Goal: Check status: Check status

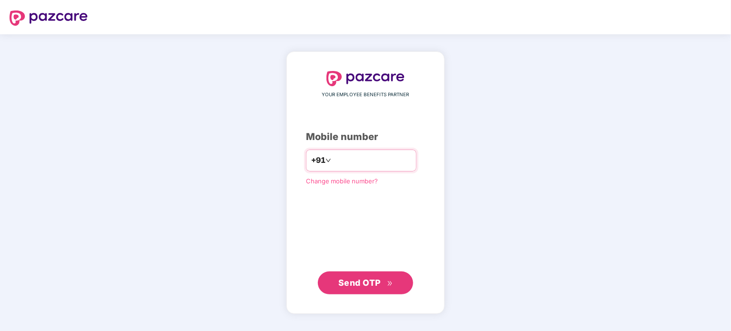
click at [349, 168] on div "+91" at bounding box center [361, 161] width 111 height 22
click at [359, 161] on input "number" at bounding box center [372, 160] width 78 height 15
type input "**********"
click at [357, 290] on button "Send OTP" at bounding box center [365, 283] width 95 height 23
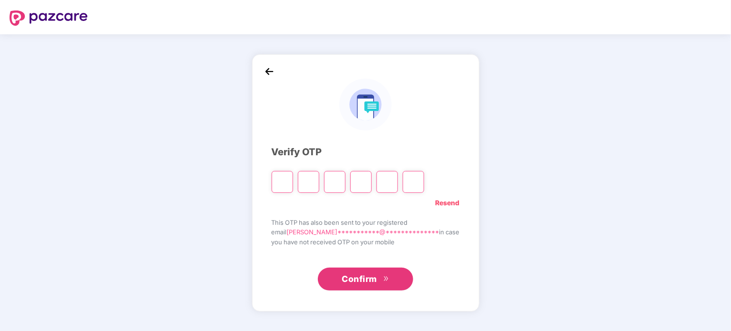
type input "*"
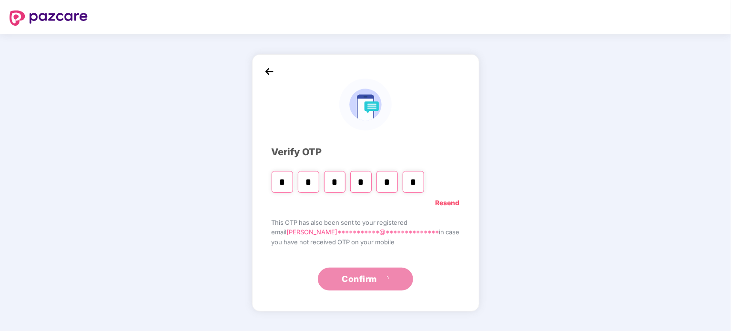
type input "*"
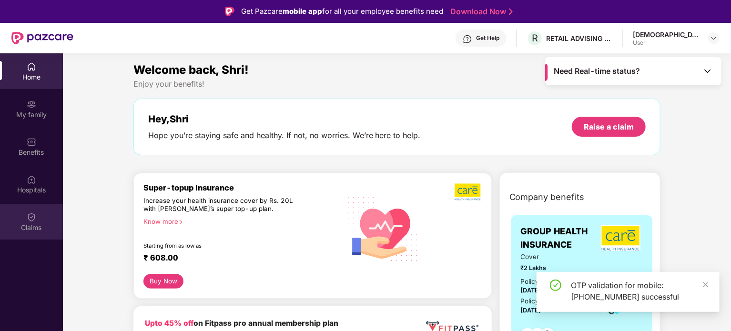
click at [29, 215] on img at bounding box center [32, 218] width 10 height 10
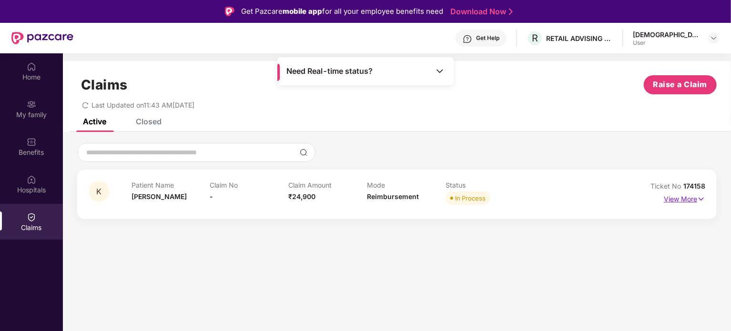
click at [679, 199] on p "View More" at bounding box center [684, 198] width 41 height 13
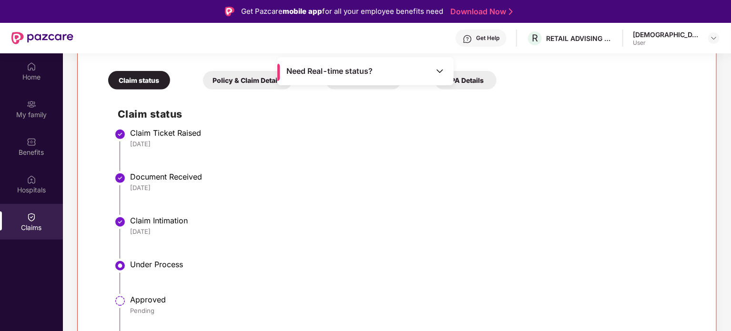
scroll to position [204, 0]
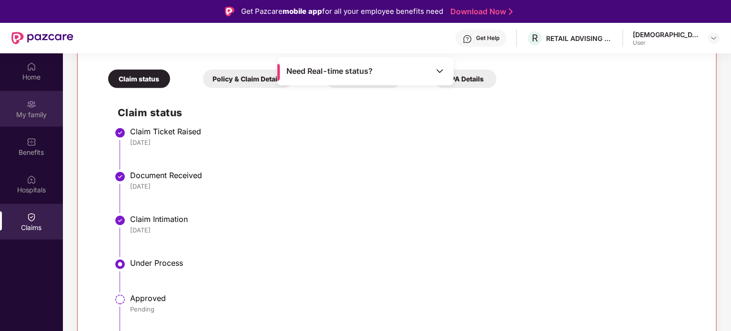
click at [33, 117] on div "My family" at bounding box center [31, 115] width 63 height 10
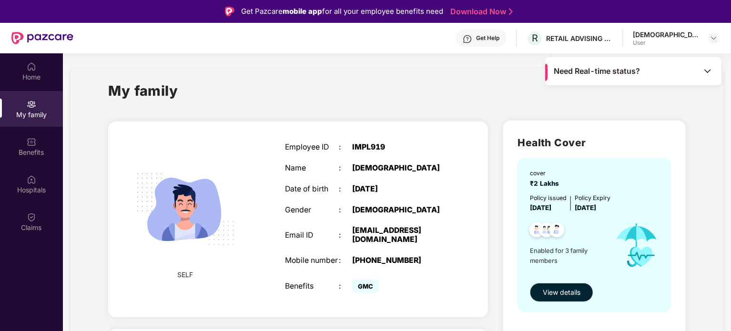
click at [558, 291] on span "View details" at bounding box center [562, 292] width 38 height 10
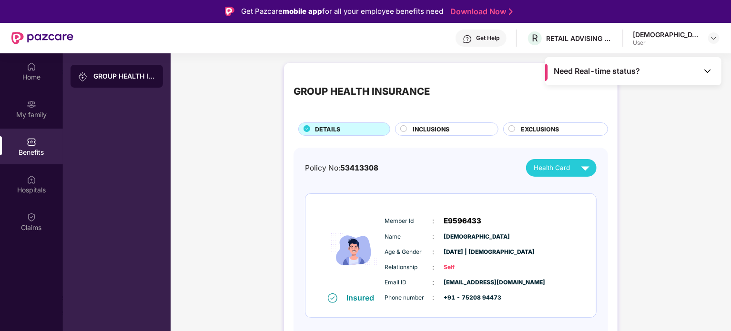
click at [568, 159] on button "Health Card" at bounding box center [561, 168] width 71 height 18
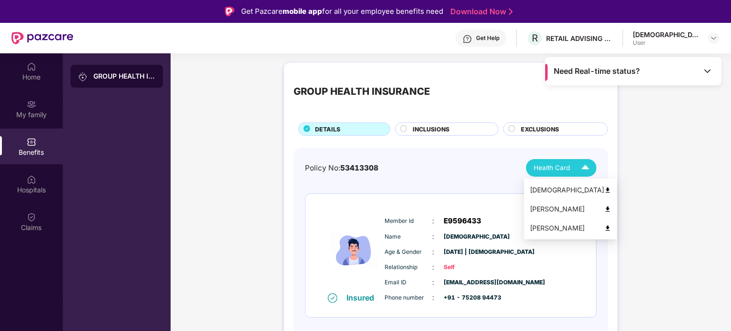
click at [550, 207] on div "[PERSON_NAME]" at bounding box center [571, 209] width 82 height 10
